Goal: Task Accomplishment & Management: Use online tool/utility

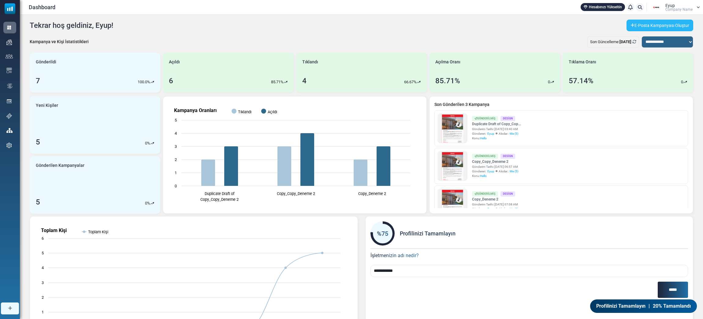
click at [648, 25] on link "E-Posta Kampanyası Oluştur" at bounding box center [659, 26] width 67 height 12
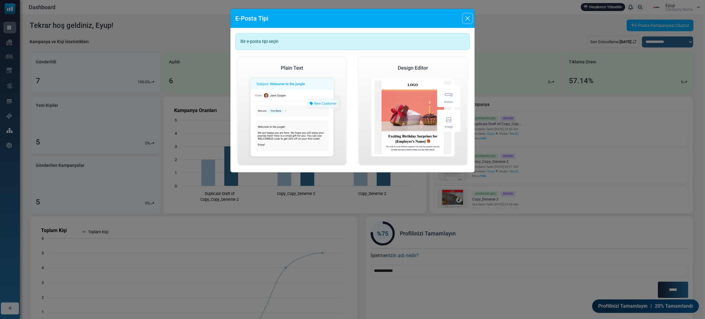
click at [465, 22] on button "Close" at bounding box center [467, 18] width 9 height 9
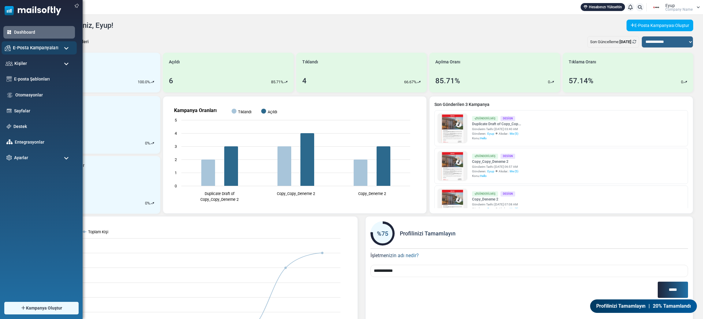
click at [39, 49] on span "E-Posta Kampanyaları" at bounding box center [36, 47] width 46 height 7
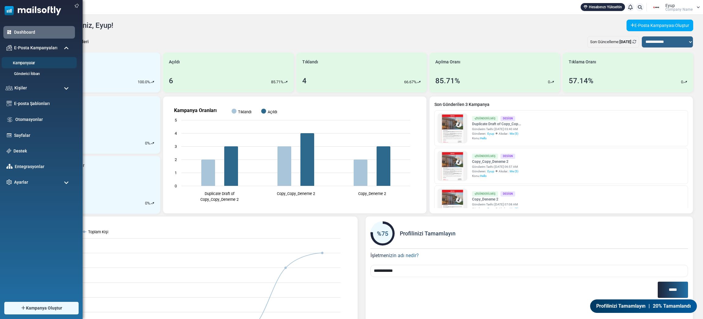
click at [39, 61] on link "Kampanyalar" at bounding box center [38, 63] width 73 height 6
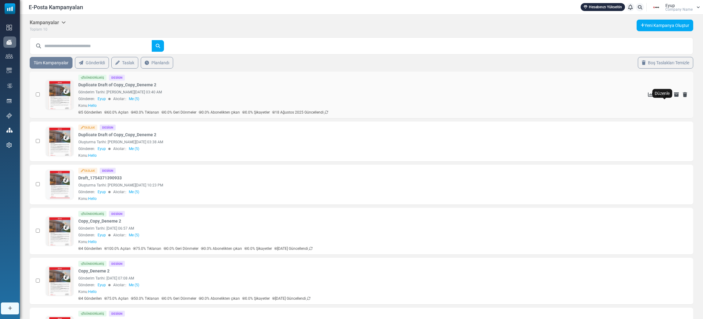
click at [665, 97] on icon "Düzenle" at bounding box center [667, 94] width 5 height 5
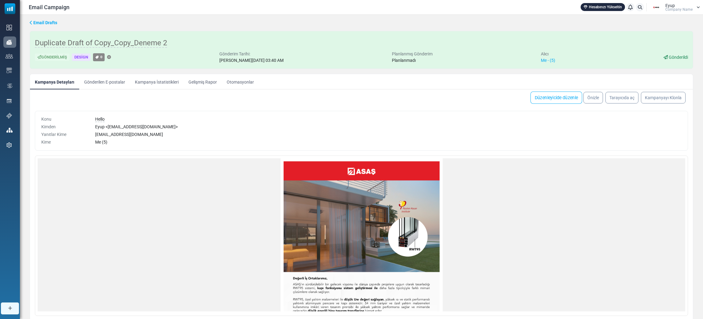
click at [551, 104] on link "Düzenleyicide düzenle" at bounding box center [556, 97] width 52 height 12
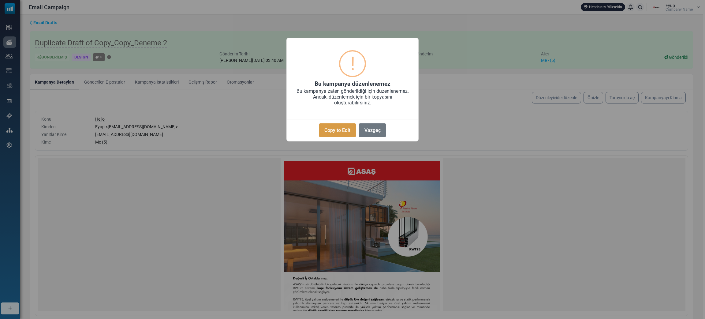
click at [348, 137] on button "Copy to Edit" at bounding box center [337, 130] width 37 height 14
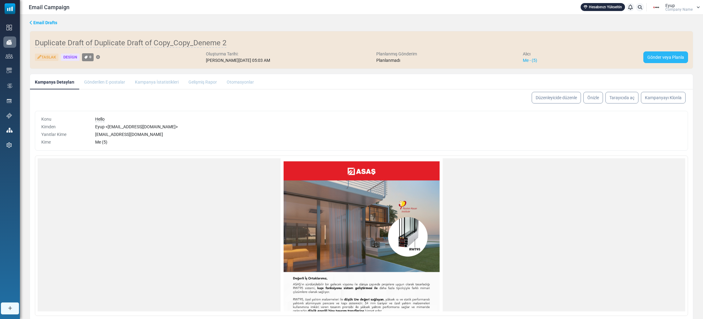
click at [660, 63] on link "Gönder veya Planla" at bounding box center [665, 57] width 45 height 12
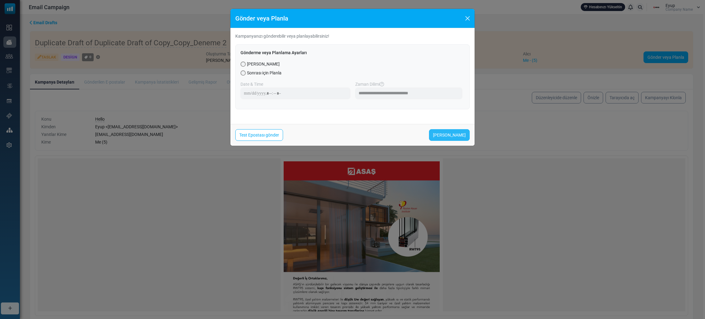
click at [447, 141] on link "[PERSON_NAME]" at bounding box center [449, 135] width 41 height 12
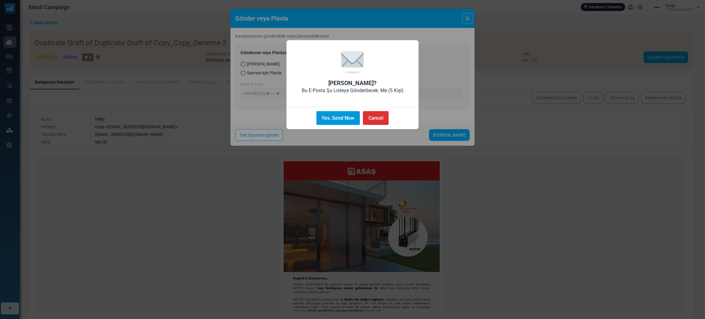
click at [347, 125] on button "Yes, Send Now" at bounding box center [337, 118] width 43 height 14
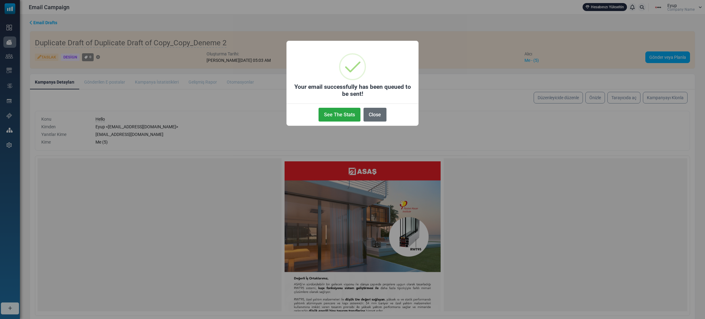
click at [370, 121] on button "Close" at bounding box center [374, 115] width 23 height 14
